Goal: Information Seeking & Learning: Learn about a topic

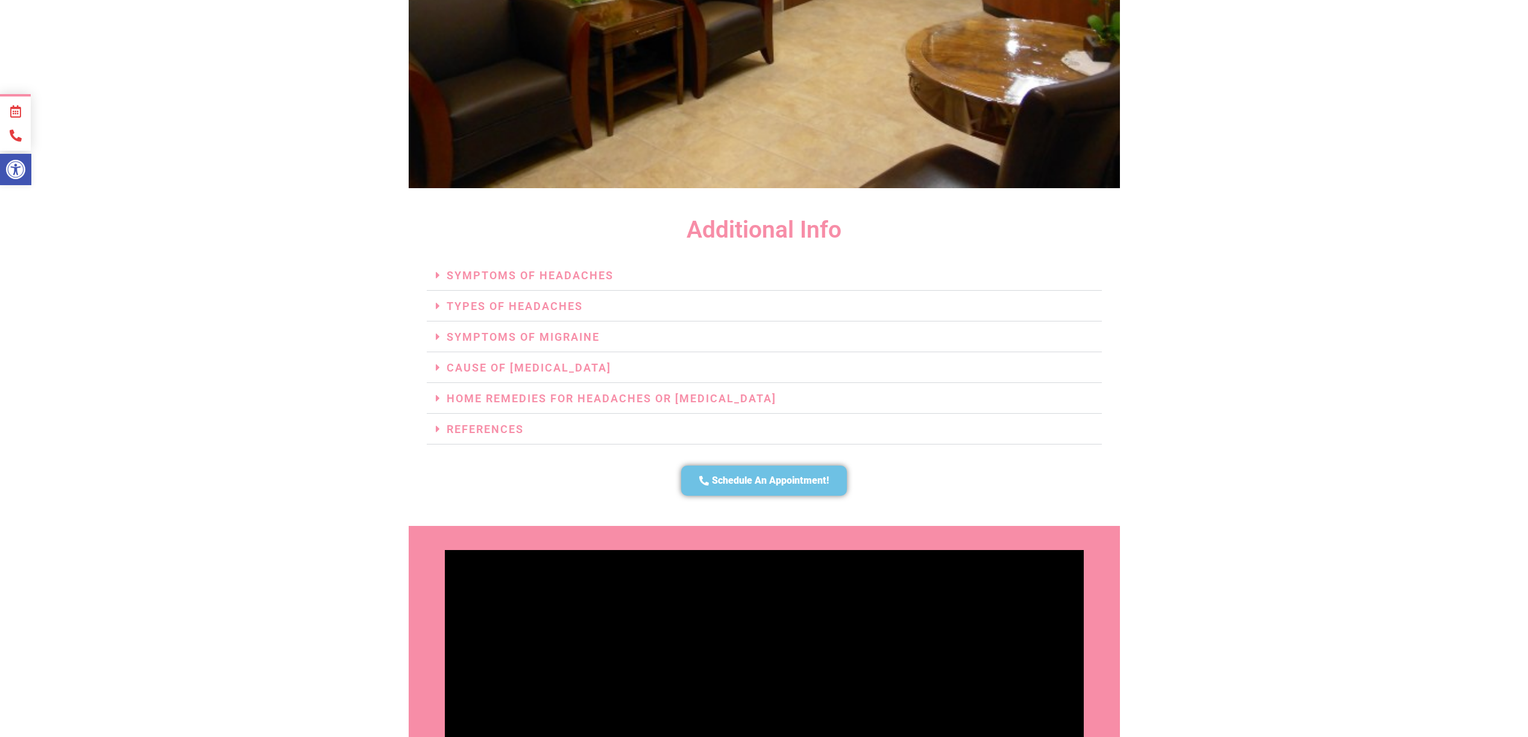
scroll to position [2593, 0]
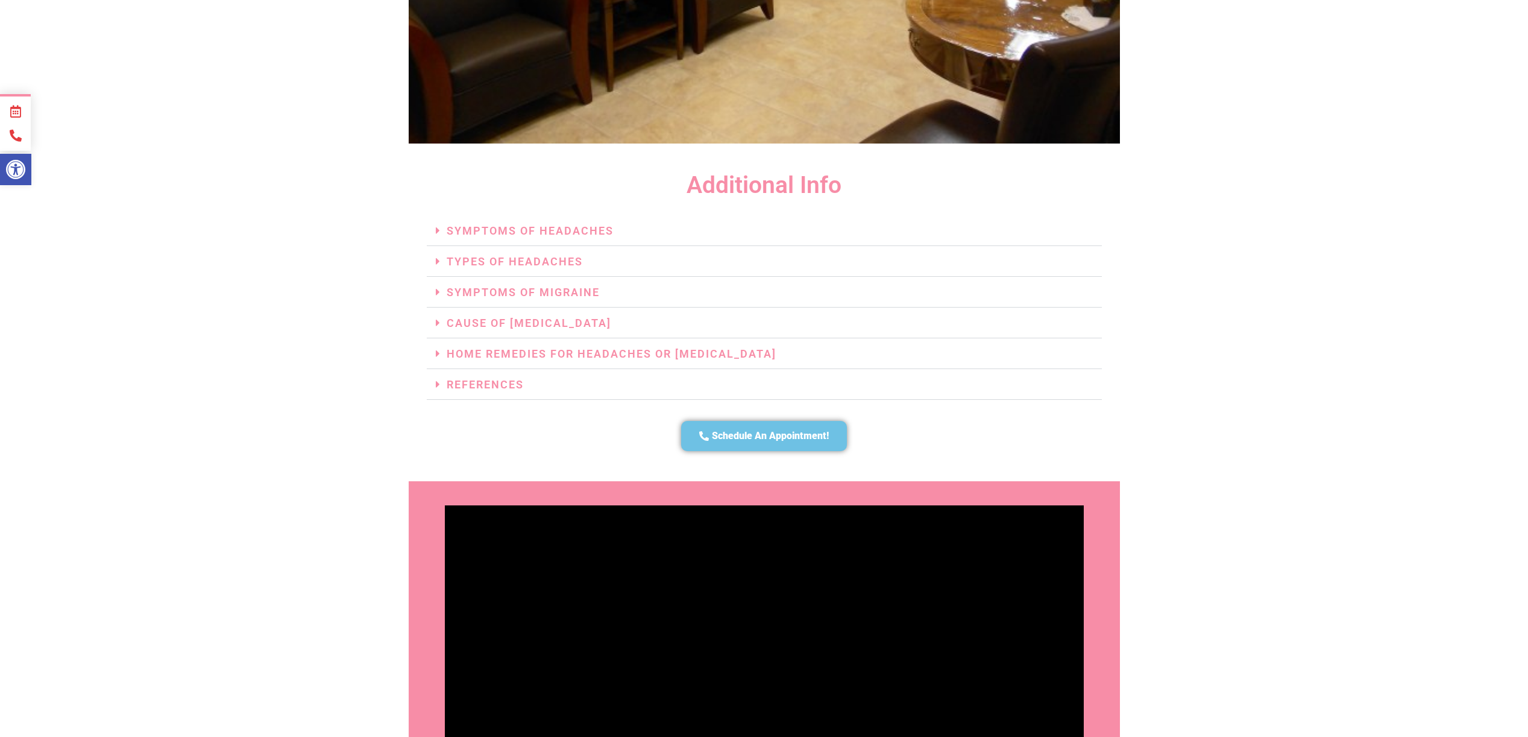
click at [441, 224] on span at bounding box center [441, 229] width 11 height 11
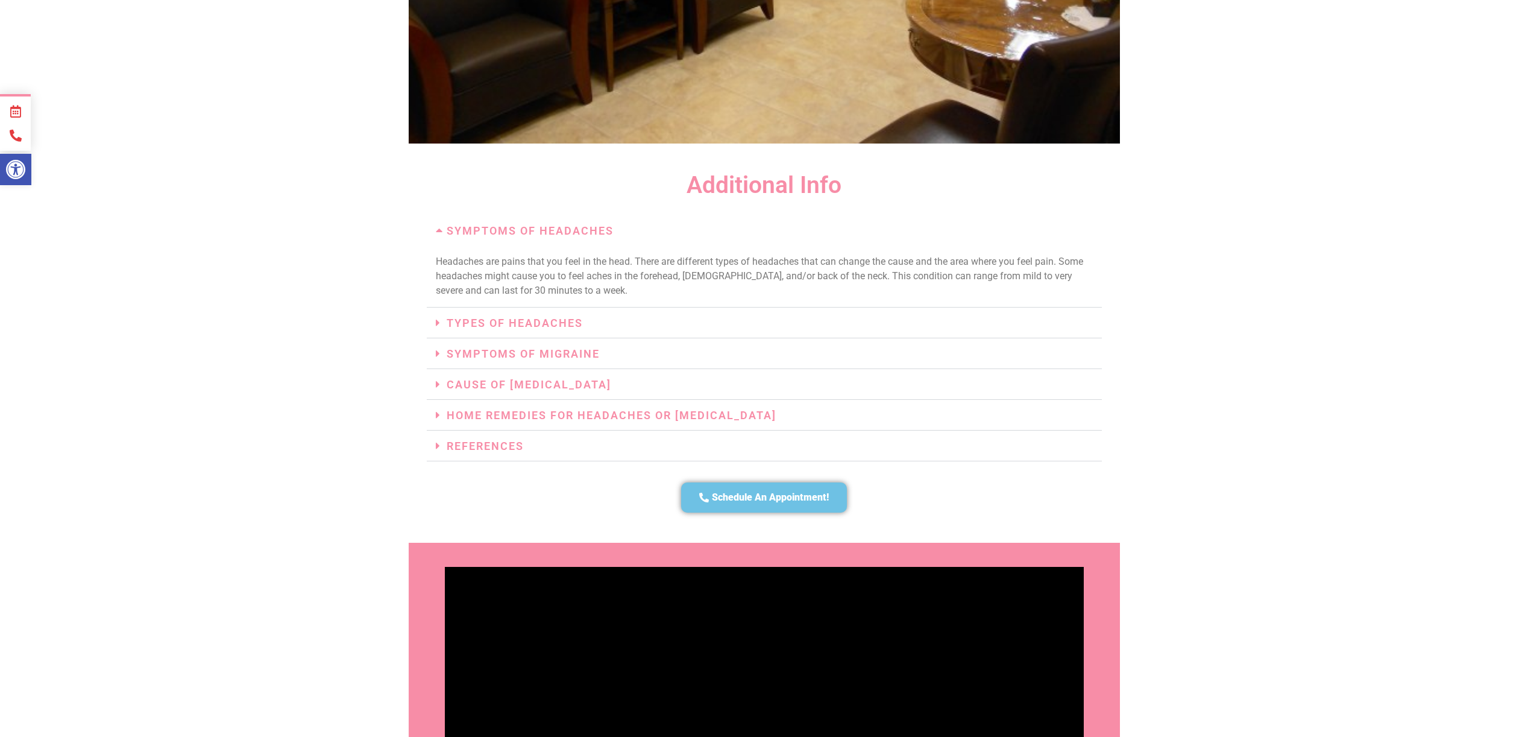
click at [441, 317] on span at bounding box center [441, 322] width 11 height 11
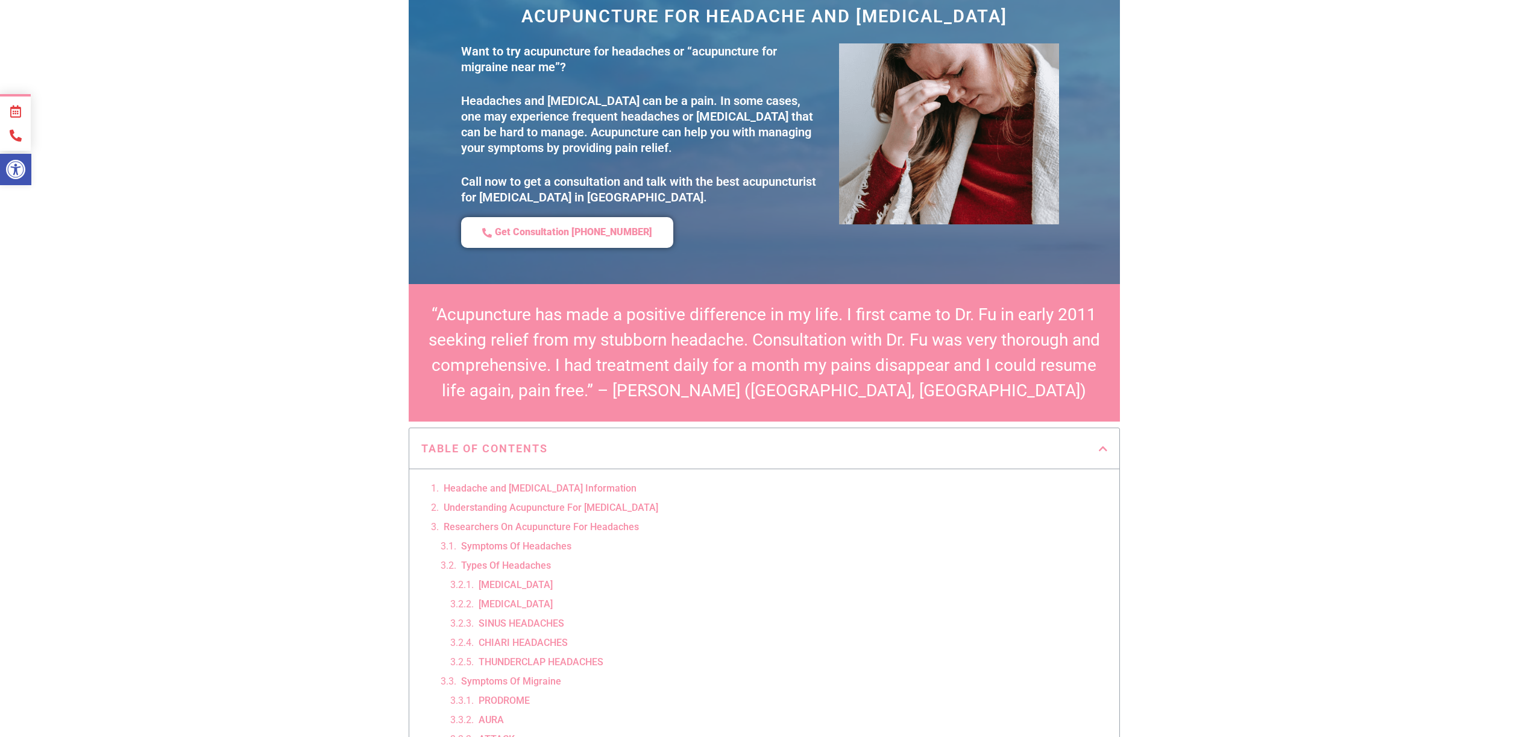
scroll to position [0, 0]
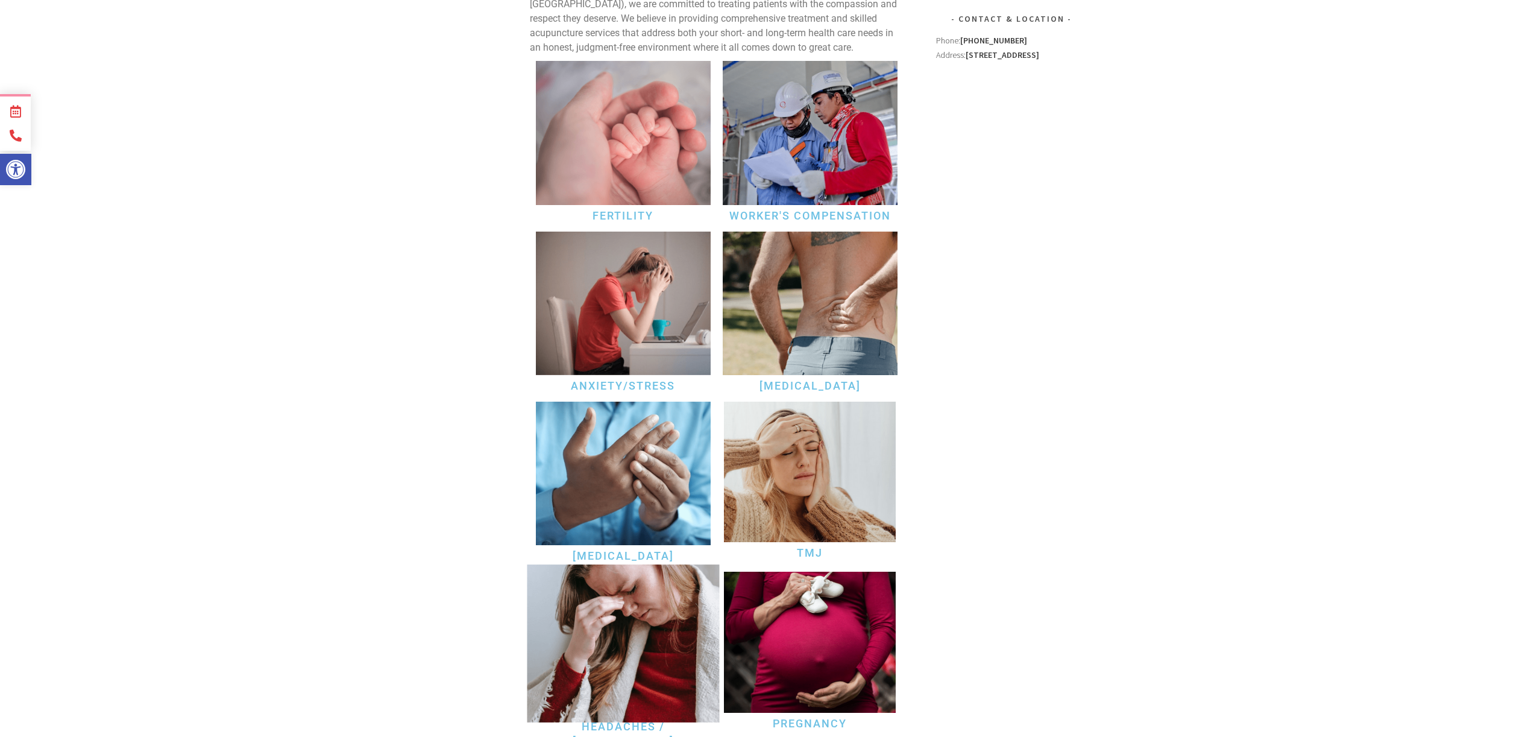
scroll to position [362, 0]
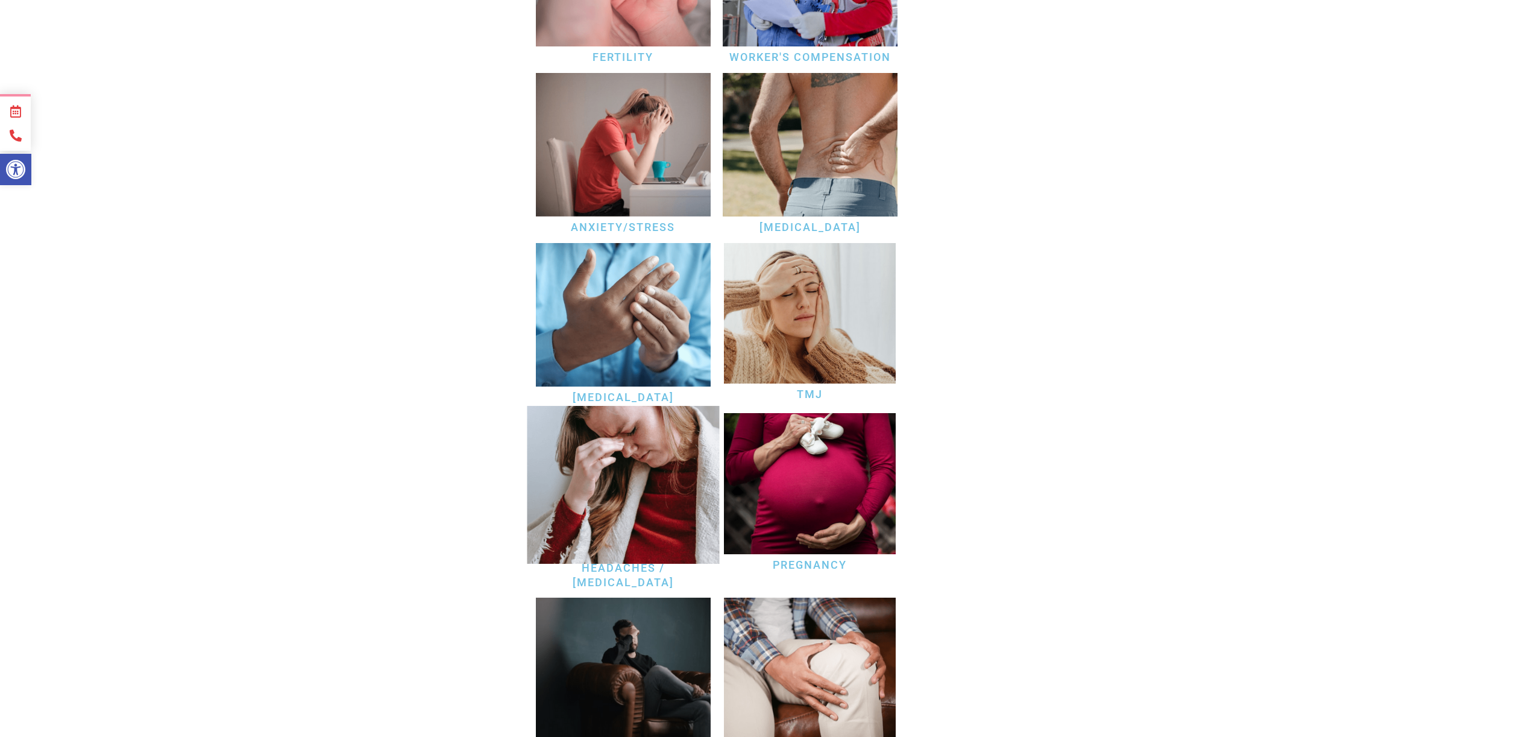
click at [585, 481] on img at bounding box center [623, 485] width 192 height 158
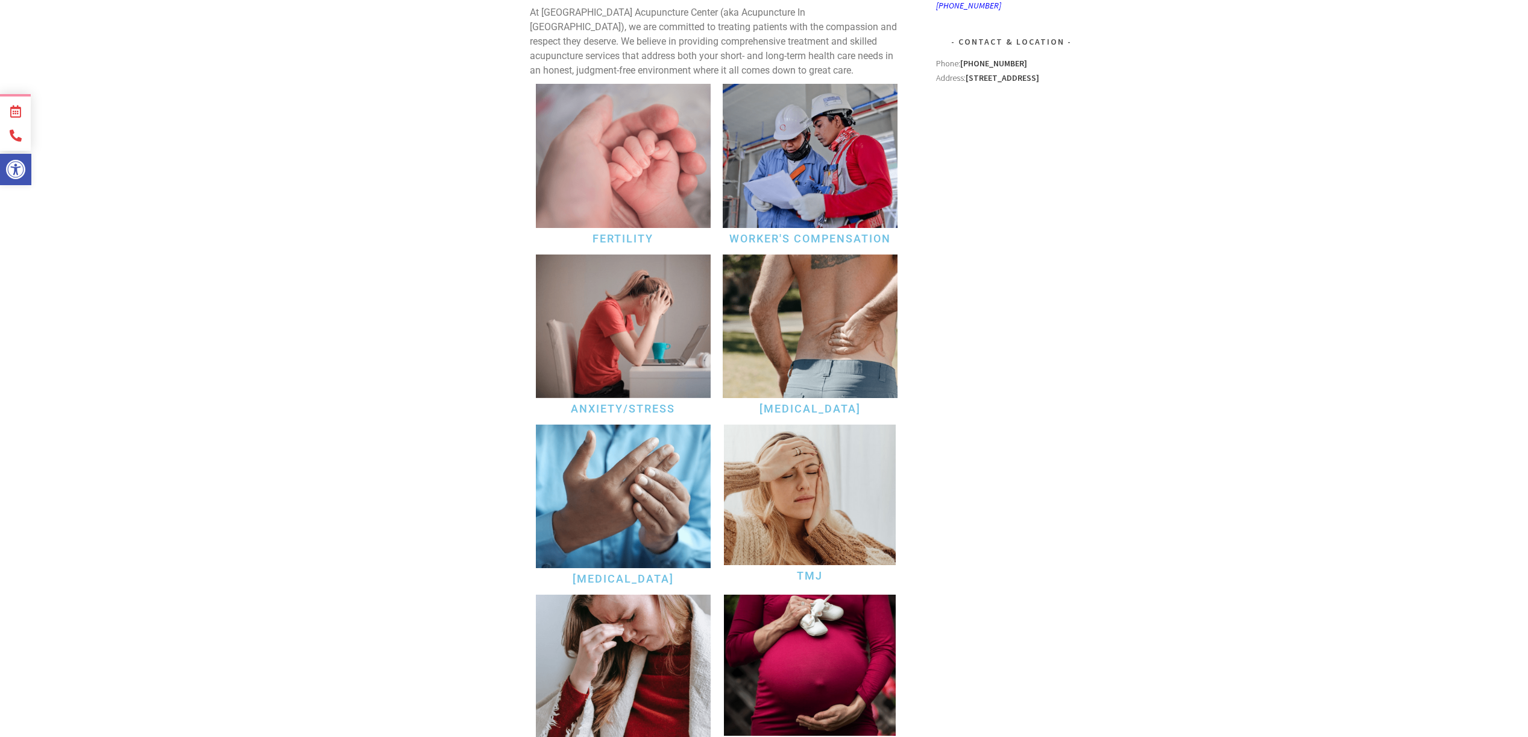
scroll to position [0, 0]
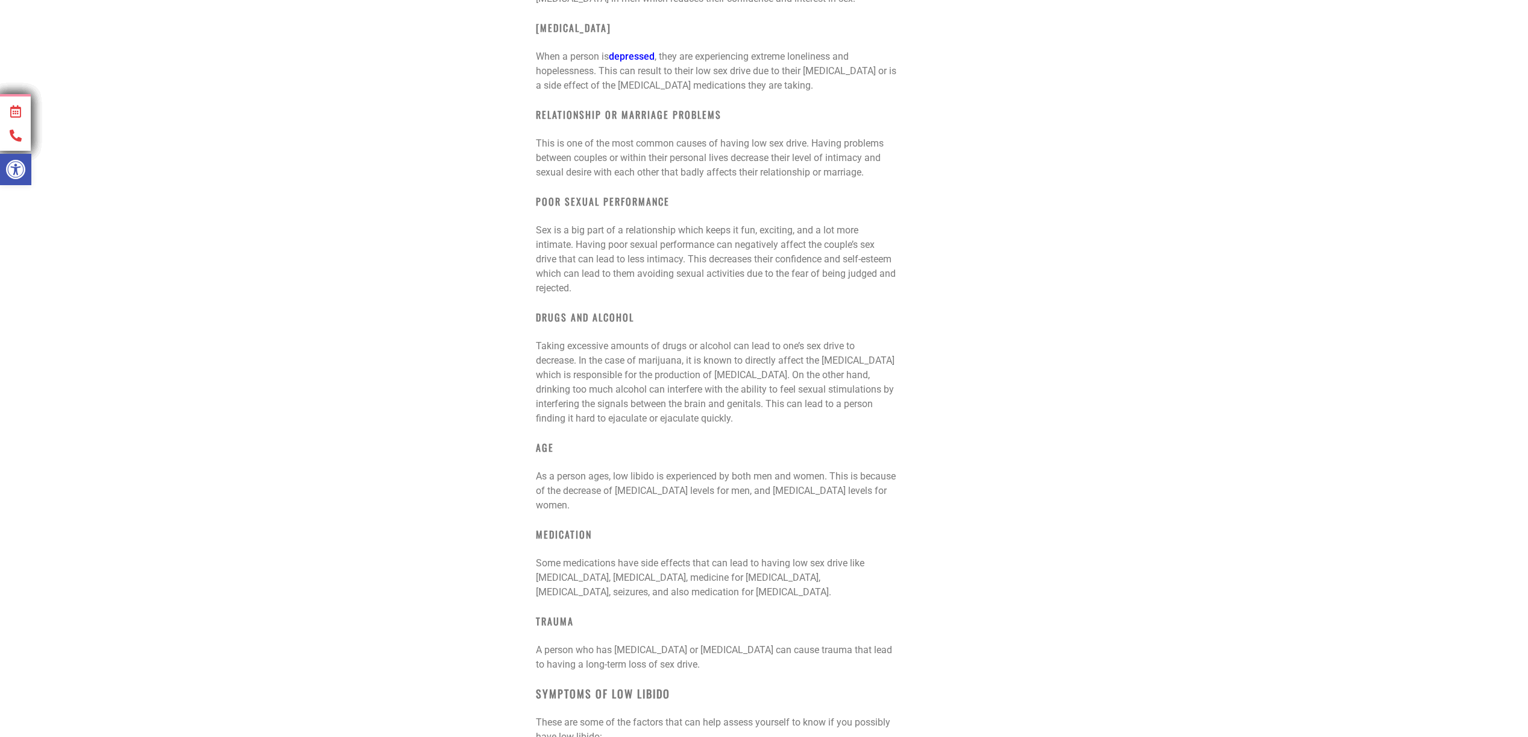
scroll to position [1568, 0]
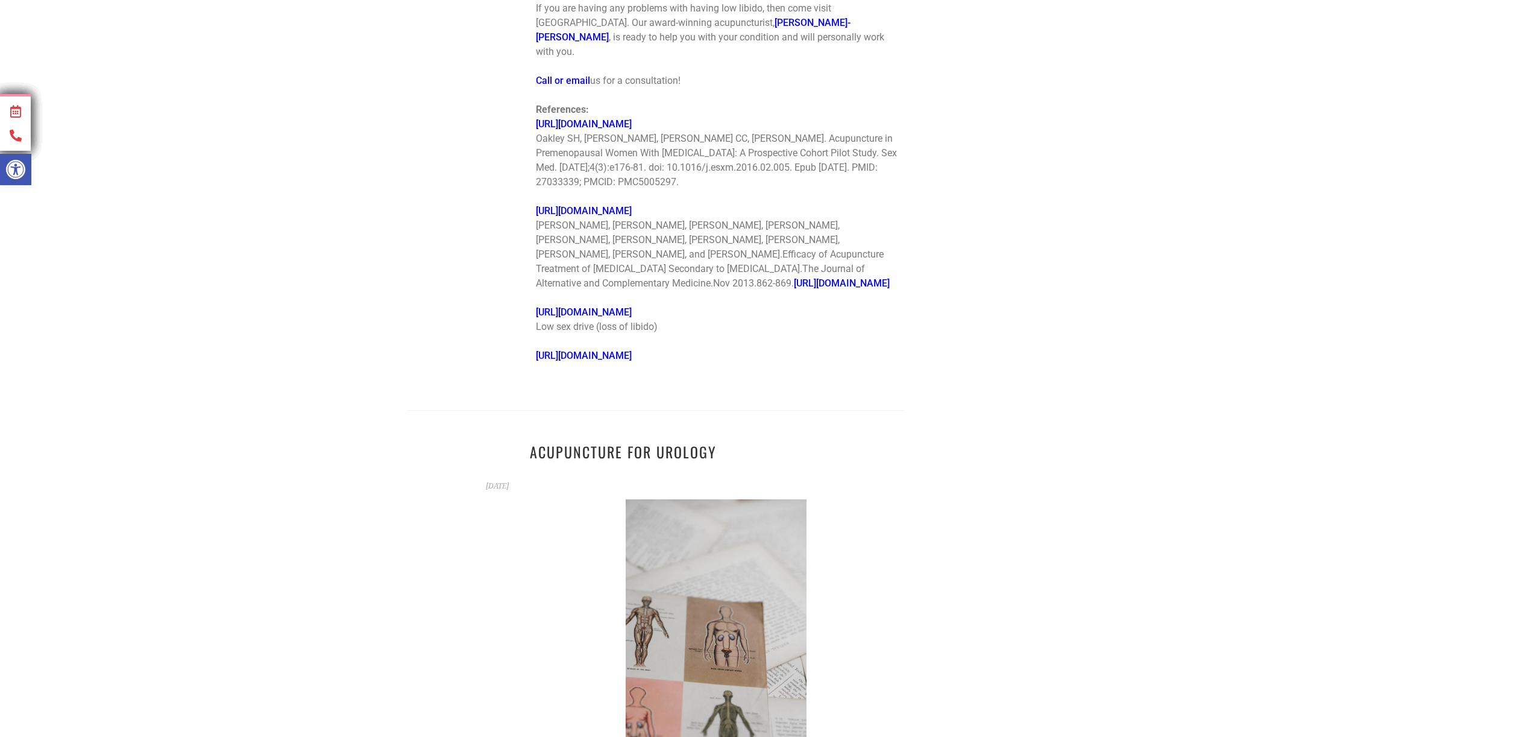
scroll to position [3497, 0]
